Goal: Check status: Check status

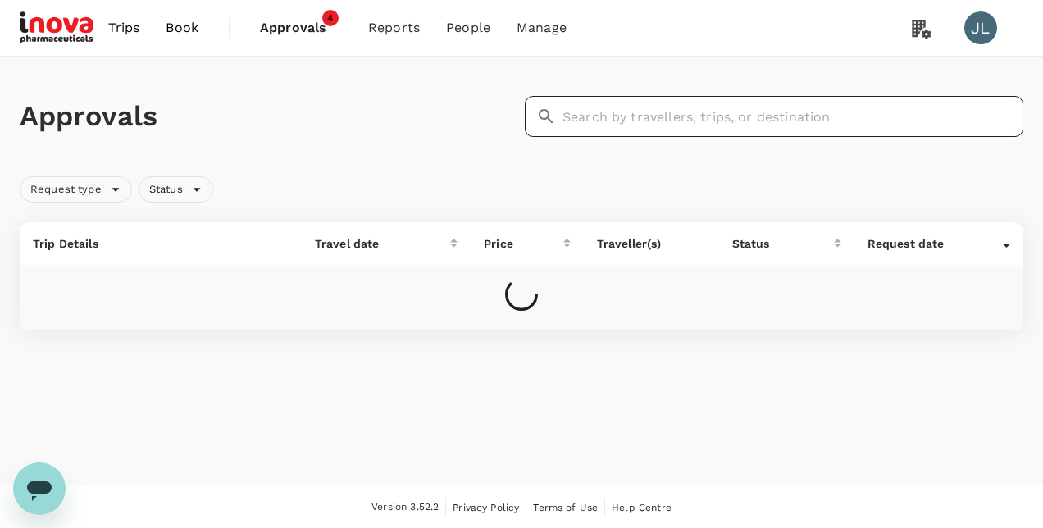
click at [641, 120] on input "text" at bounding box center [792, 116] width 461 height 41
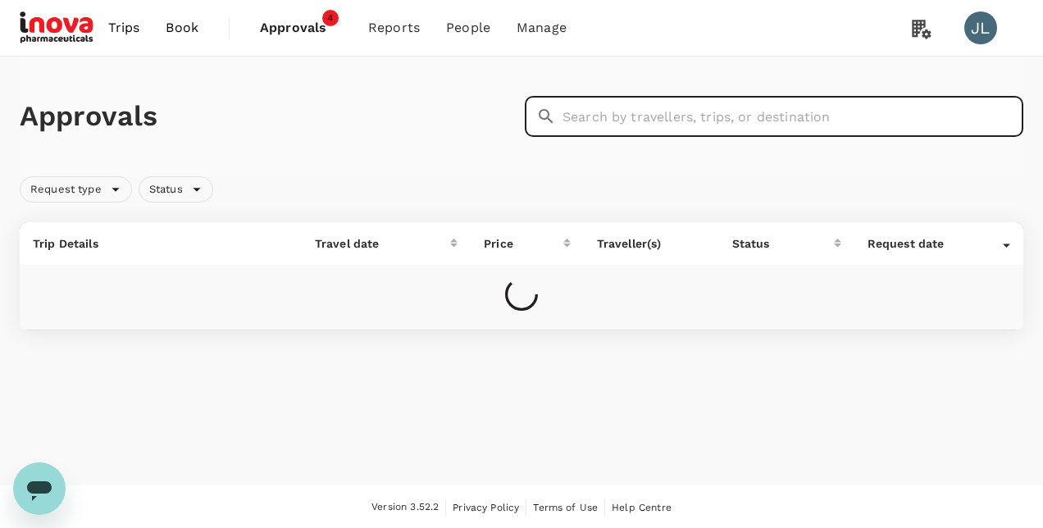
paste input "A20250917921741"
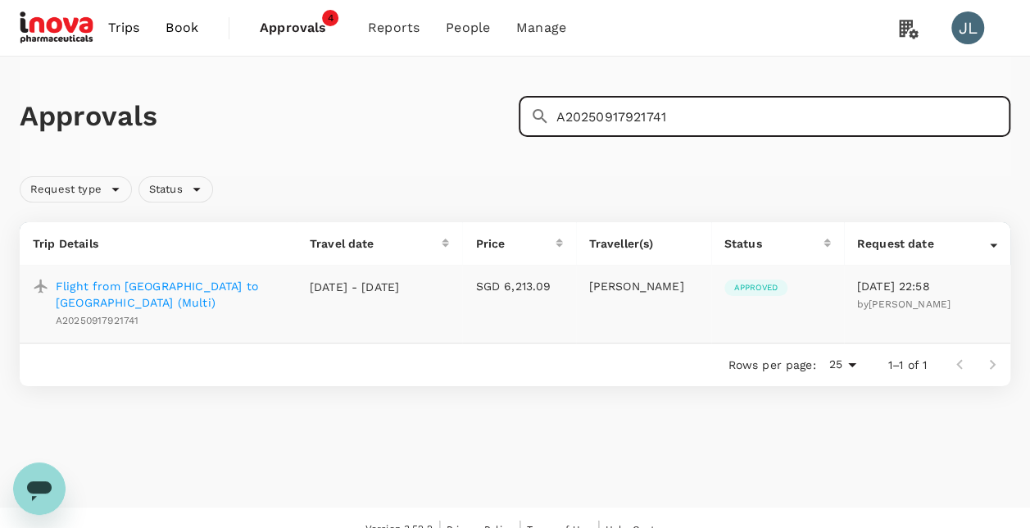
type input "A20250917921741"
click at [164, 281] on p "Flight from [GEOGRAPHIC_DATA] to [GEOGRAPHIC_DATA] (Multi)" at bounding box center [170, 294] width 228 height 33
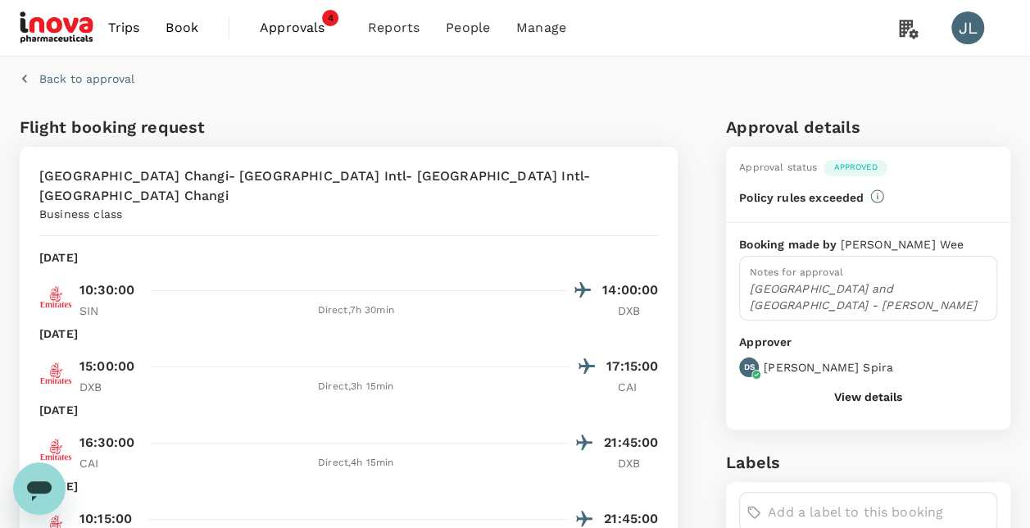
click at [847, 390] on button "View details" at bounding box center [868, 396] width 68 height 13
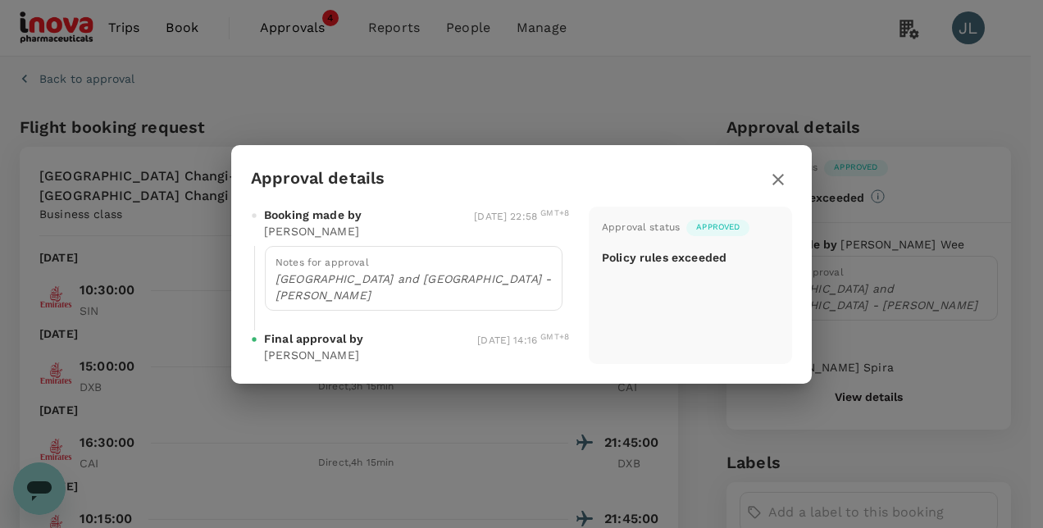
click at [779, 185] on icon "button" at bounding box center [777, 179] width 11 height 11
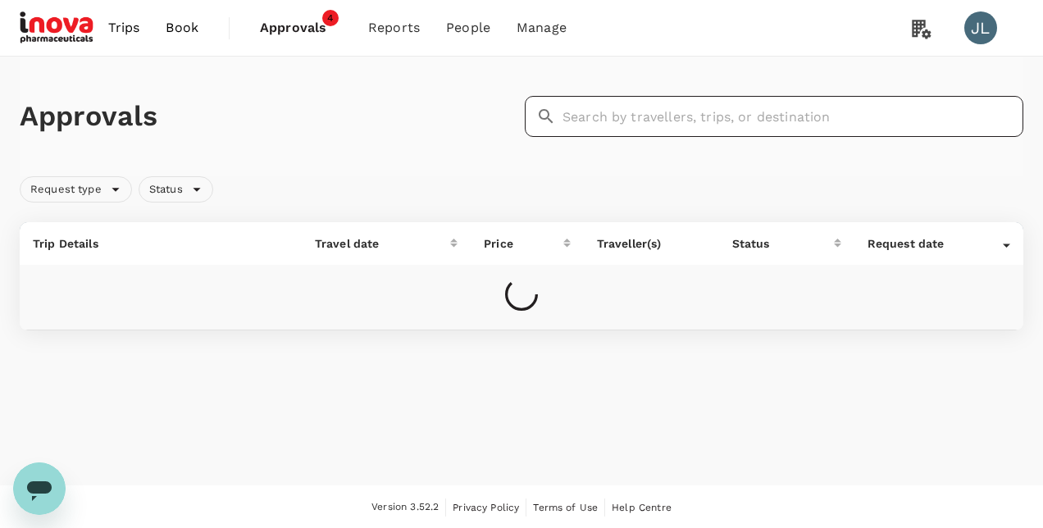
click at [680, 126] on input "text" at bounding box center [792, 116] width 461 height 41
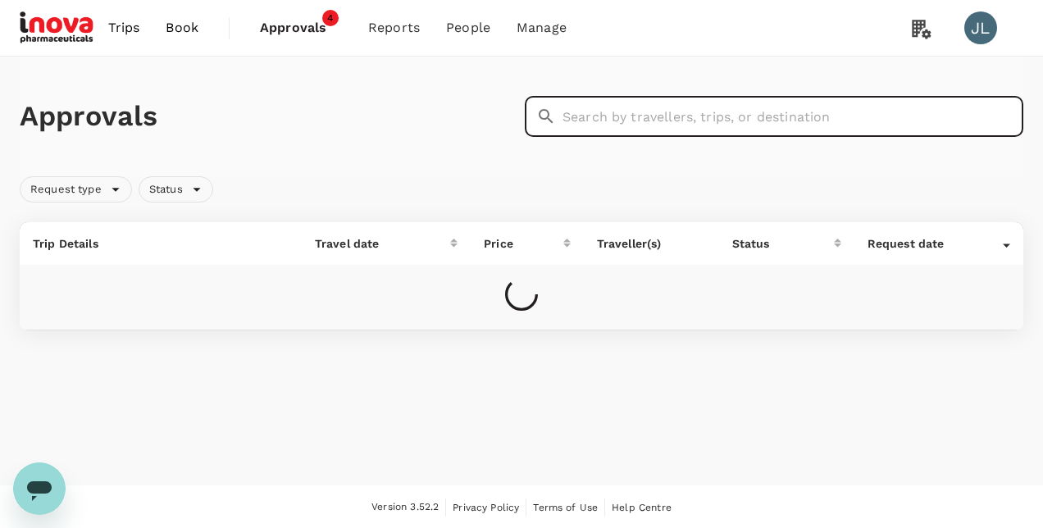
paste input "A20250908683264"
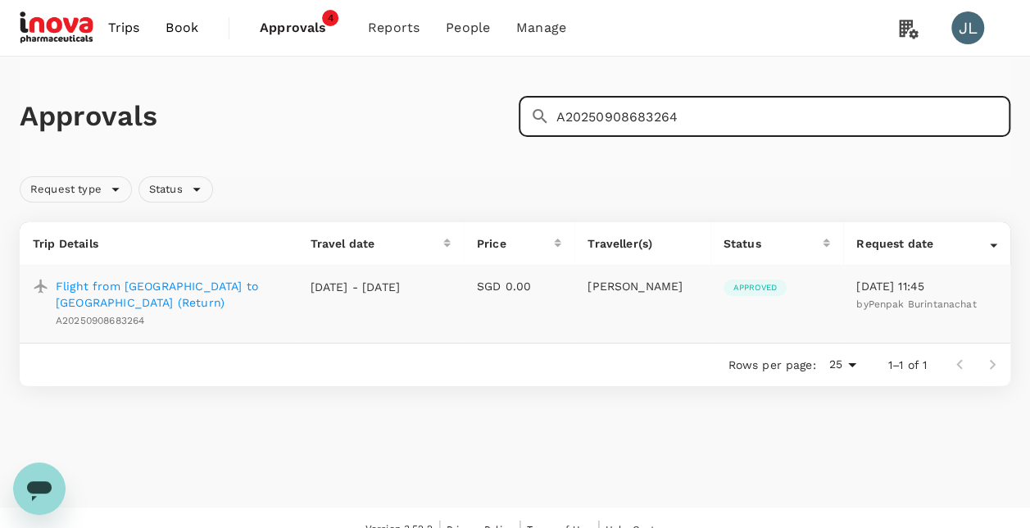
type input "A20250908683264"
click at [179, 286] on p "Flight from [GEOGRAPHIC_DATA] to [GEOGRAPHIC_DATA] (Return)" at bounding box center [170, 294] width 229 height 33
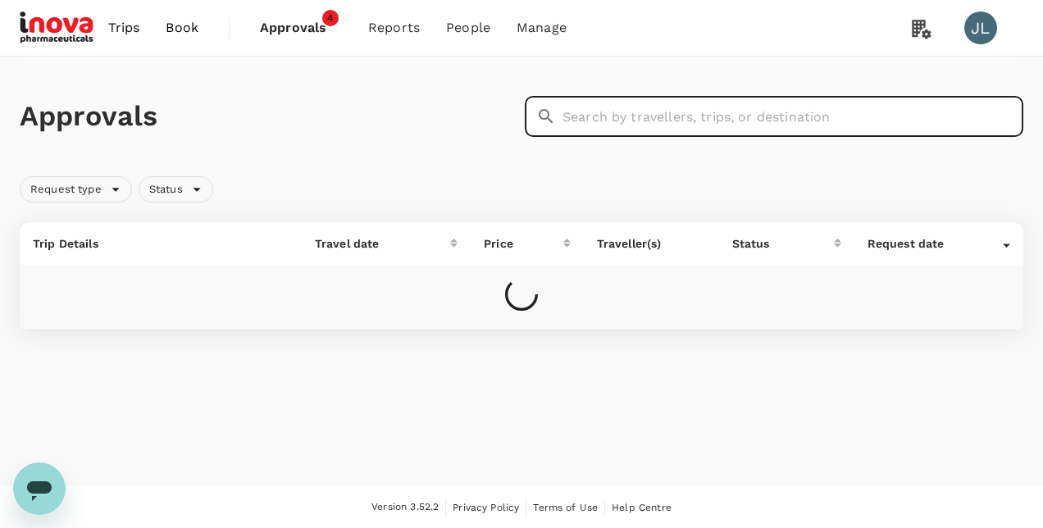
click at [616, 116] on input "text" at bounding box center [792, 116] width 461 height 41
paste input "A20250924918107"
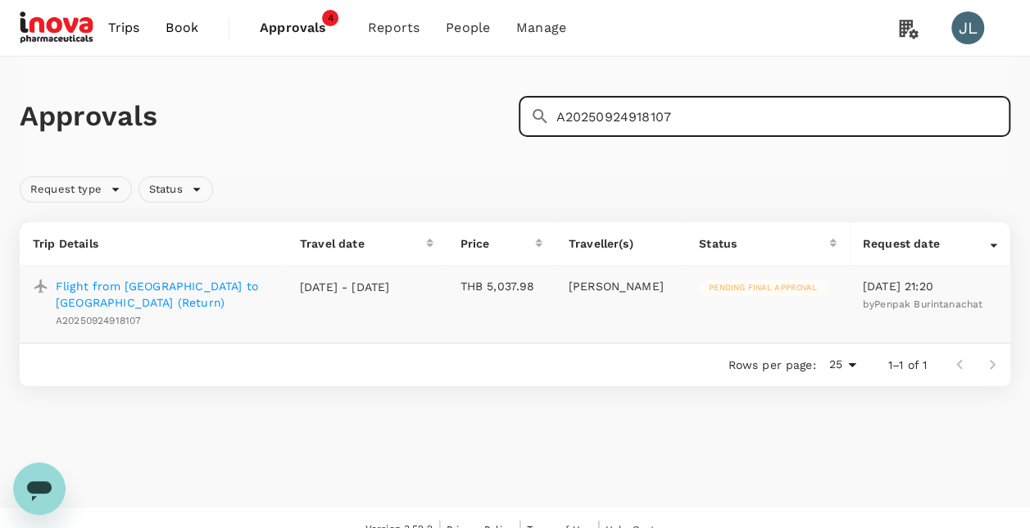
type input "A20250924918107"
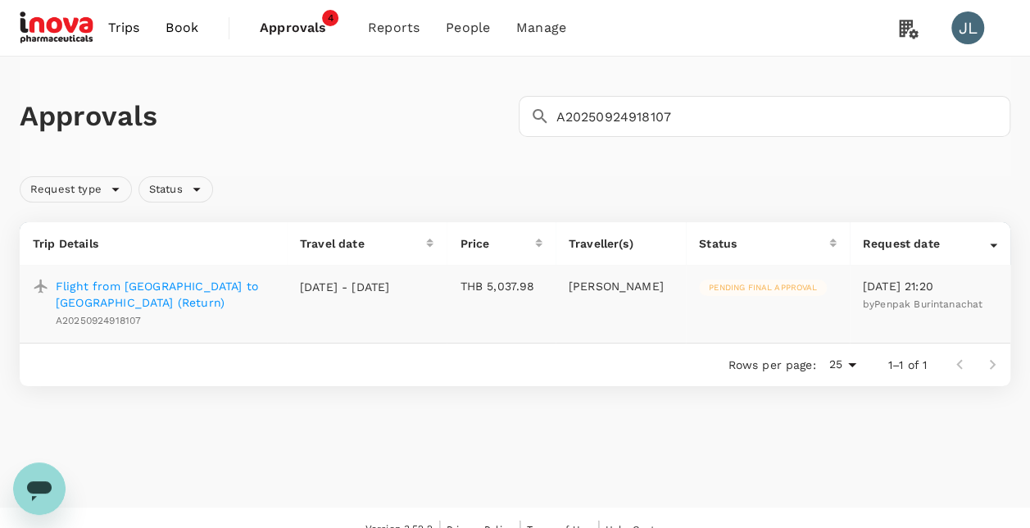
click at [209, 289] on p "Flight from [GEOGRAPHIC_DATA] to [GEOGRAPHIC_DATA] (Return)" at bounding box center [165, 294] width 218 height 33
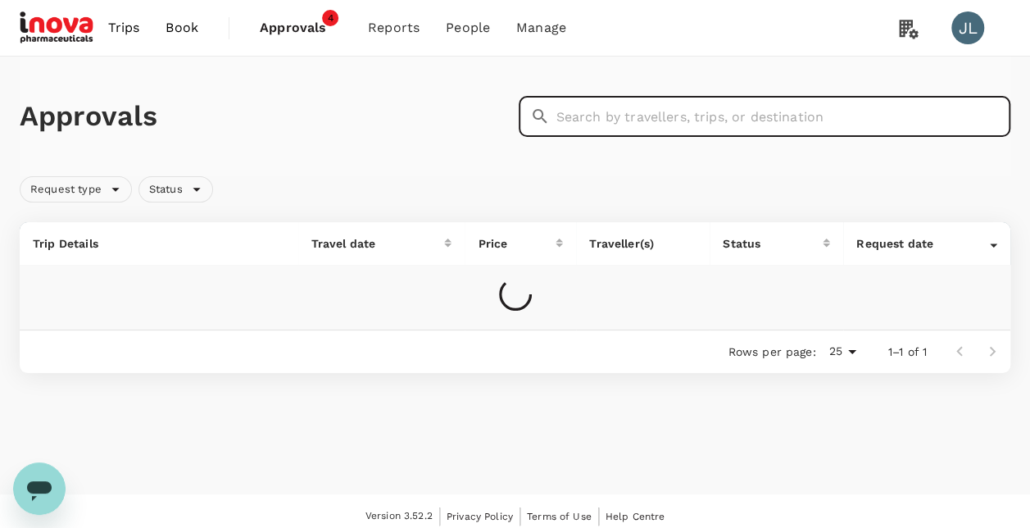
click at [620, 116] on input "text" at bounding box center [784, 116] width 455 height 41
paste input "H2025092635787"
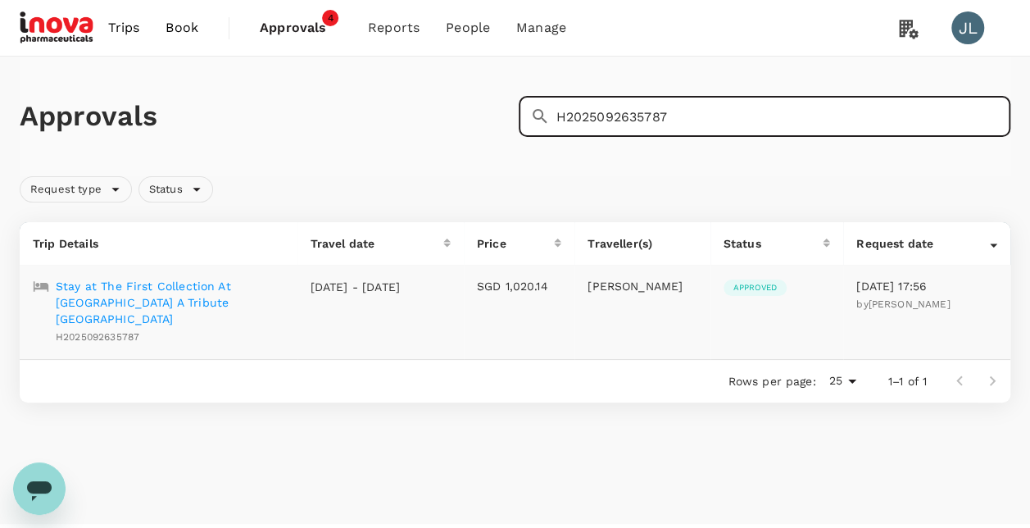
type input "H2025092635787"
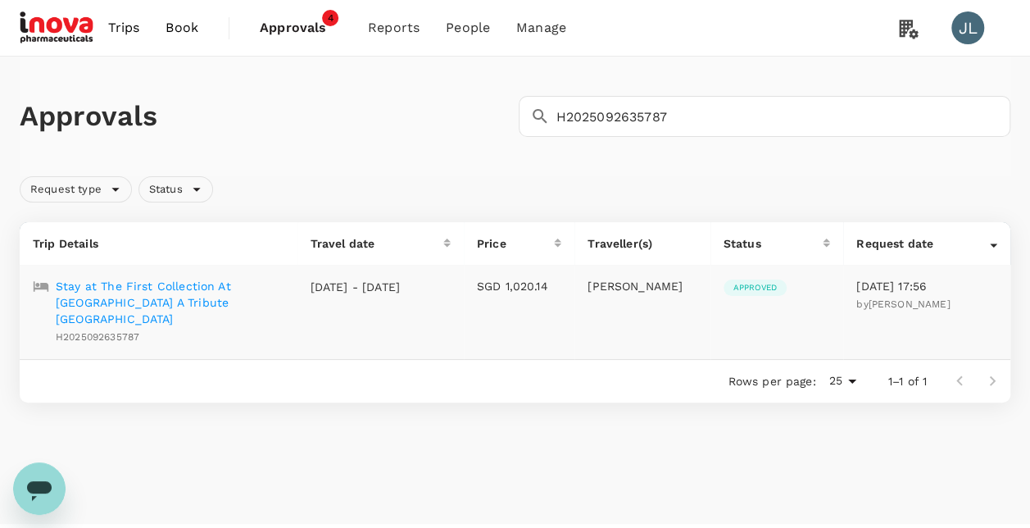
click at [205, 292] on p "Stay at The First Collection At Jumeirah Village Circle A Tribute Portfolio Hot…" at bounding box center [170, 302] width 229 height 49
